Goal: Navigation & Orientation: Find specific page/section

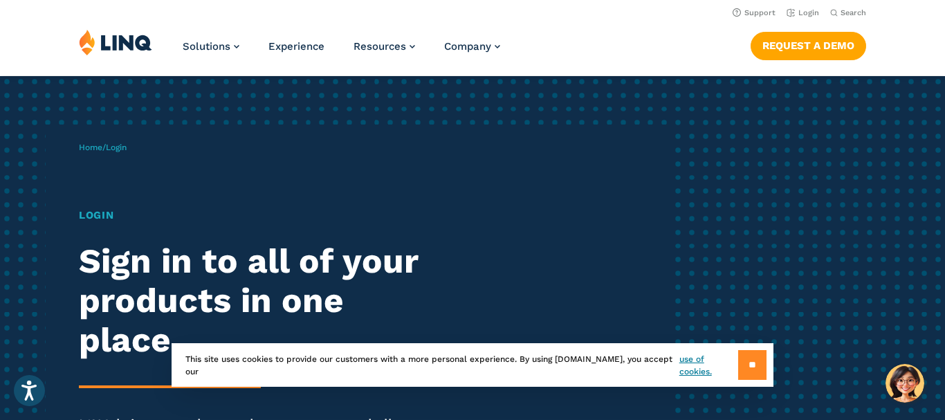
click at [751, 378] on input "**" at bounding box center [752, 365] width 28 height 30
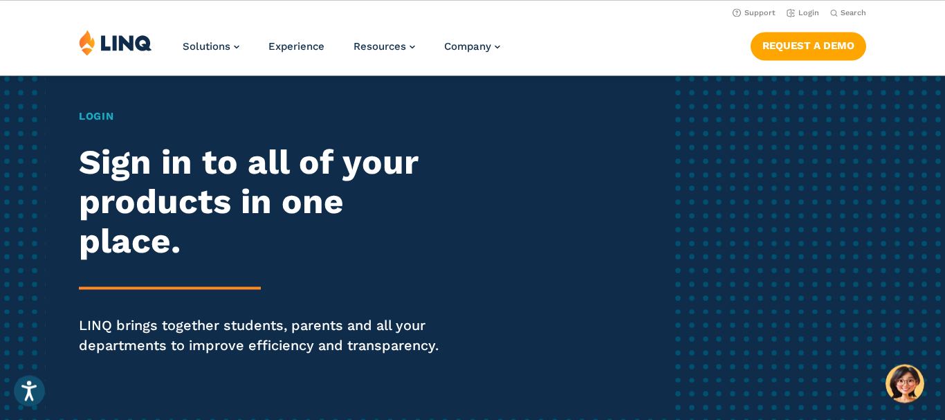
scroll to position [34, 0]
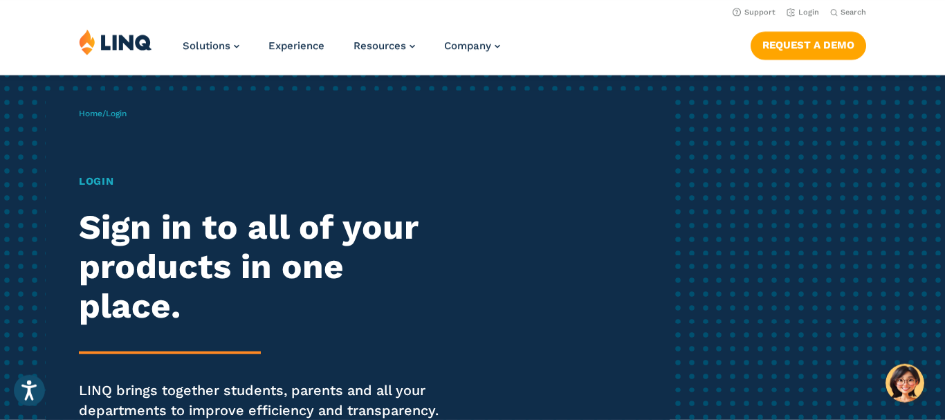
click at [120, 114] on span "Login" at bounding box center [116, 114] width 21 height 10
click at [98, 181] on h1 "Login" at bounding box center [261, 182] width 364 height 16
click at [141, 269] on h2 "Sign in to all of your products in one place." at bounding box center [261, 267] width 364 height 118
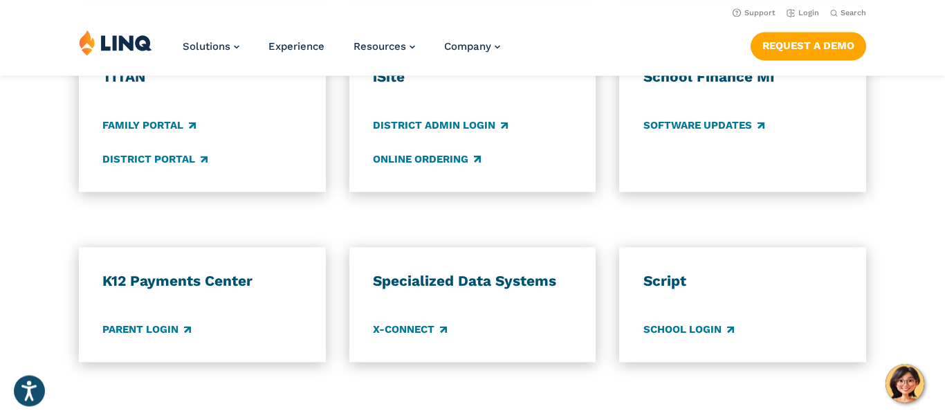
scroll to position [1100, 0]
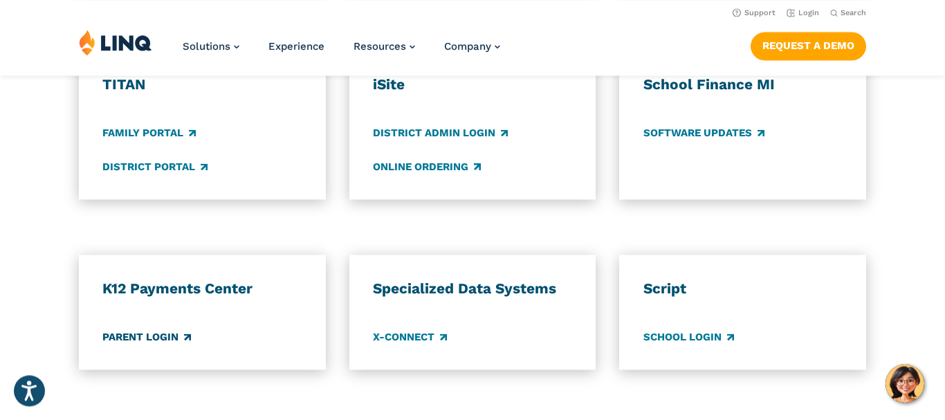
click at [155, 340] on link "Parent Login" at bounding box center [146, 336] width 89 height 15
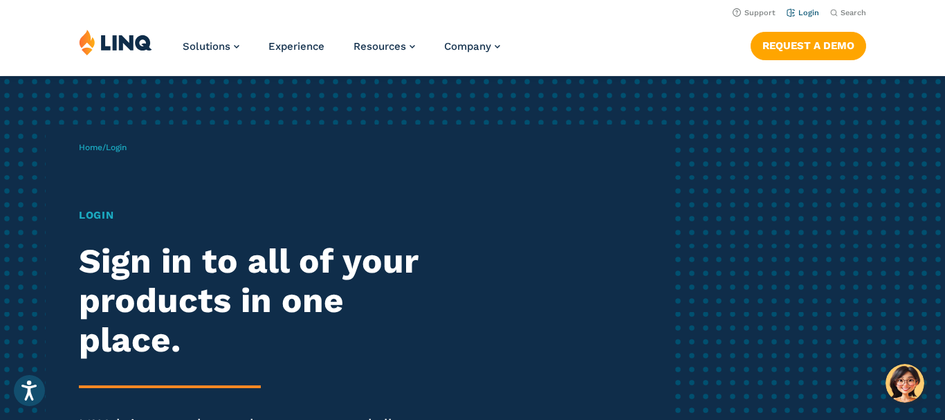
click at [804, 13] on link "Login" at bounding box center [803, 12] width 33 height 9
click at [134, 145] on div "Home / Login Login Sign in to all of your products in one place. LINQ brings to…" at bounding box center [374, 317] width 591 height 385
click at [93, 216] on h1 "Login" at bounding box center [261, 216] width 364 height 16
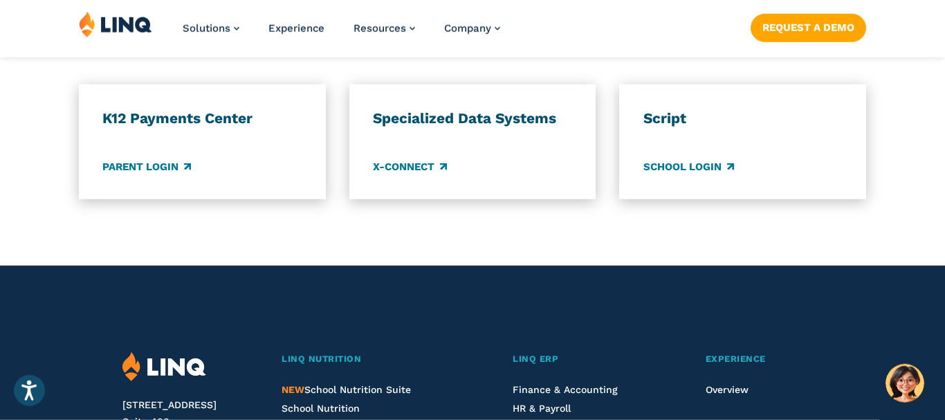
scroll to position [1308, 0]
